Goal: Find specific page/section: Find specific page/section

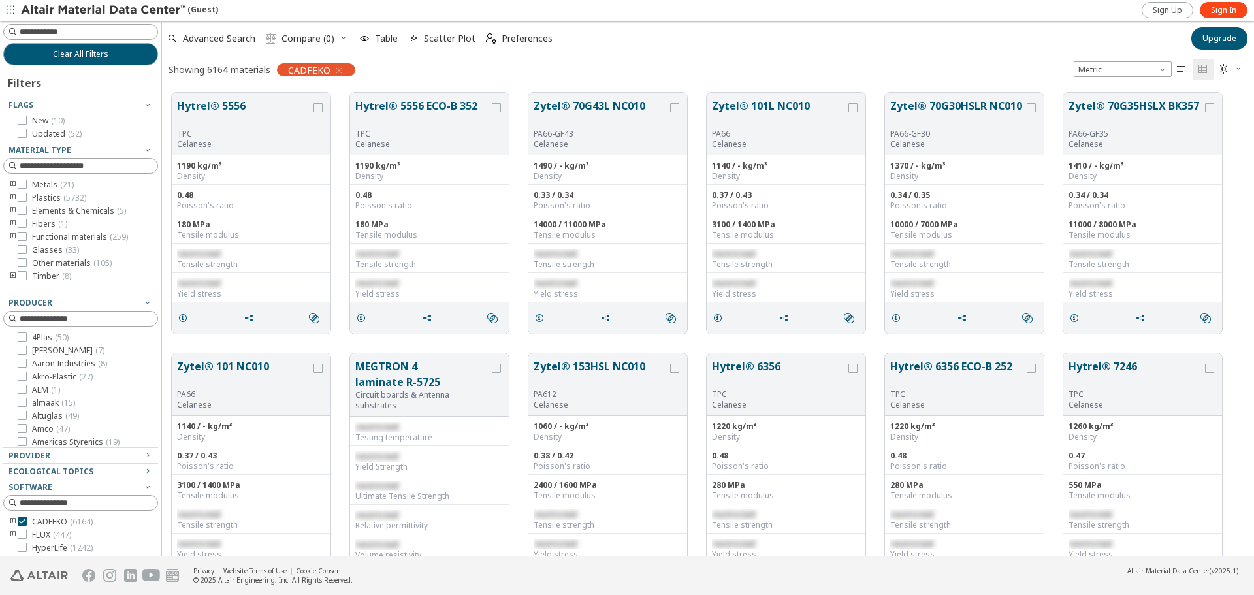
scroll to position [463, 1083]
click at [1228, 9] on span "Sign In" at bounding box center [1223, 10] width 25 height 10
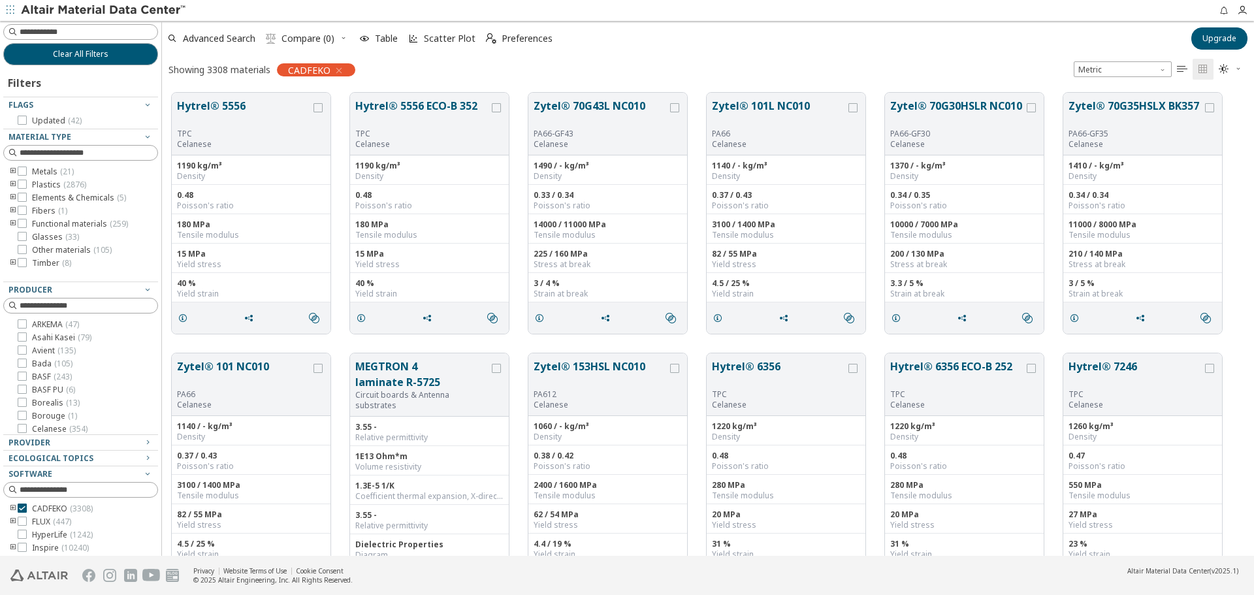
scroll to position [10, 10]
click at [24, 183] on icon at bounding box center [22, 184] width 9 height 9
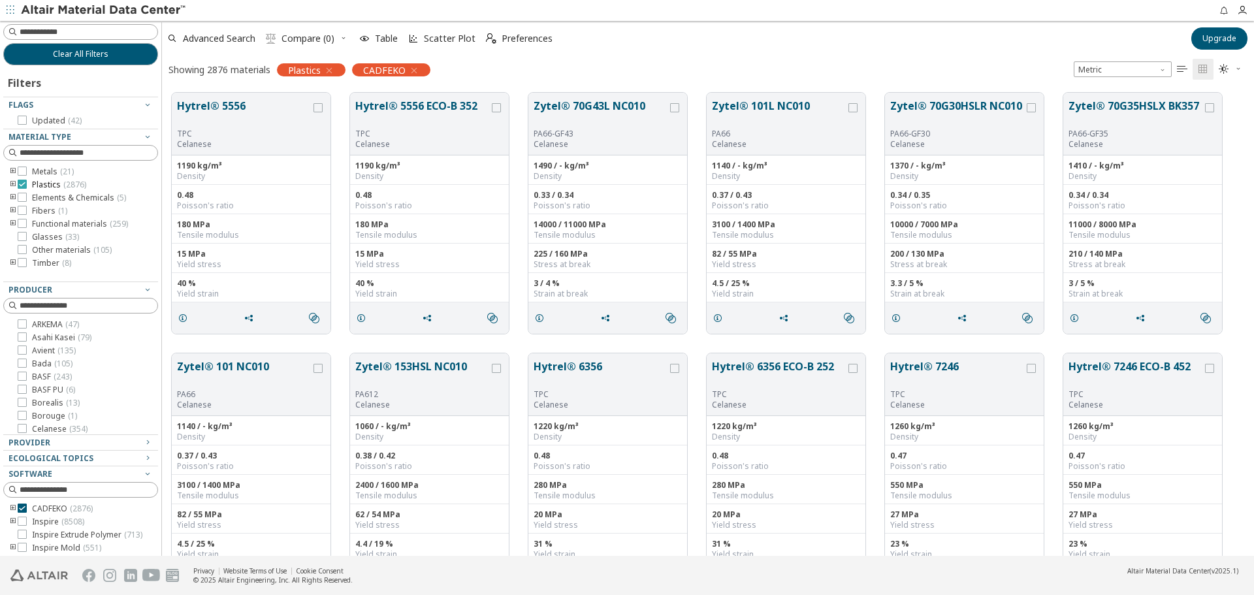
click at [24, 185] on icon at bounding box center [22, 184] width 9 height 9
